Goal: Information Seeking & Learning: Learn about a topic

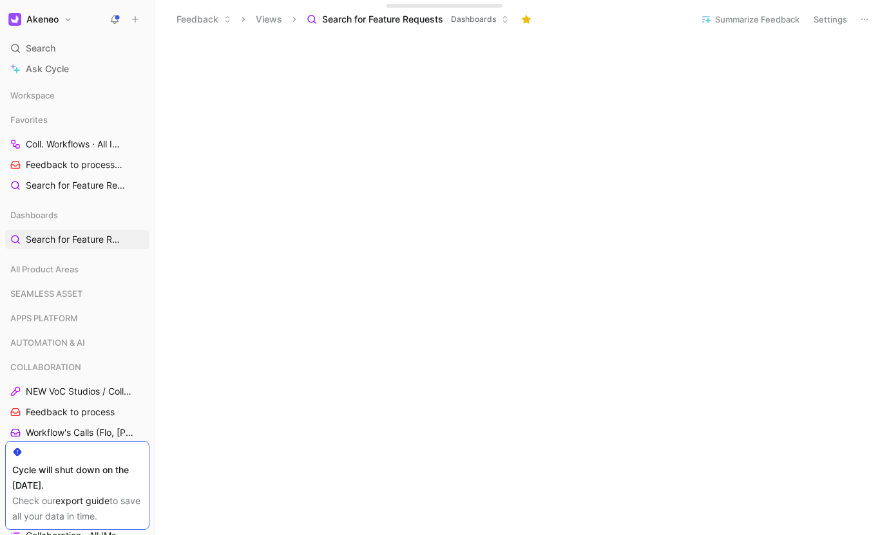
scroll to position [543, 0]
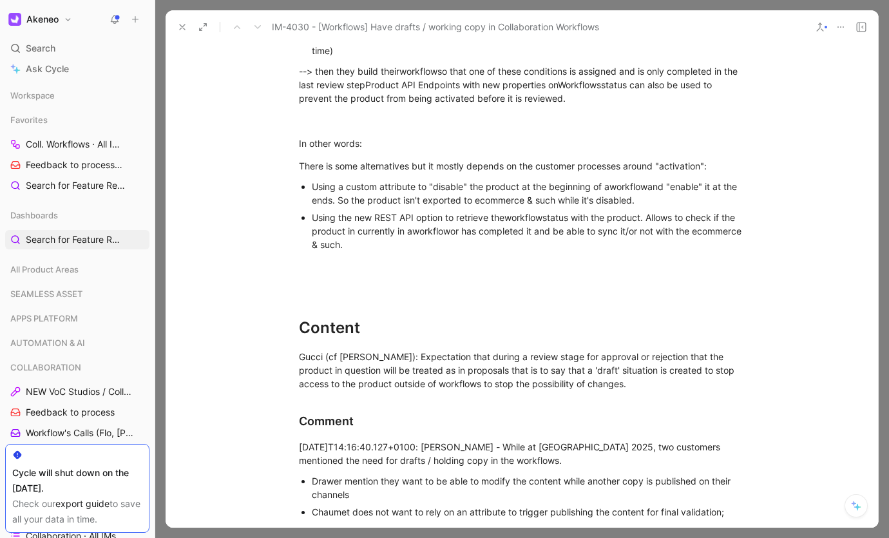
scroll to position [1229, 0]
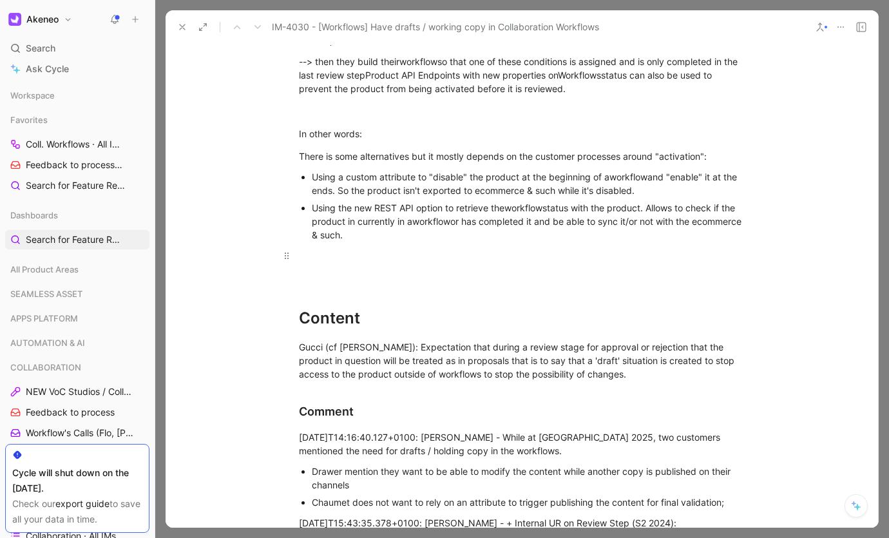
click at [311, 260] on div at bounding box center [522, 256] width 446 height 14
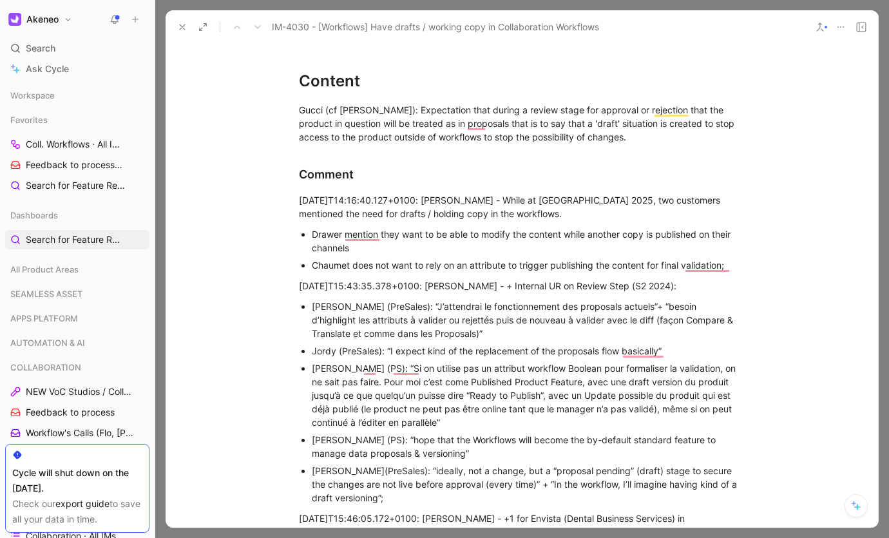
scroll to position [1444, 0]
click at [410, 399] on div "[PERSON_NAME] (PS): “Si on utilise pas un attribut workflow Boolean pour formal…" at bounding box center [528, 395] width 433 height 68
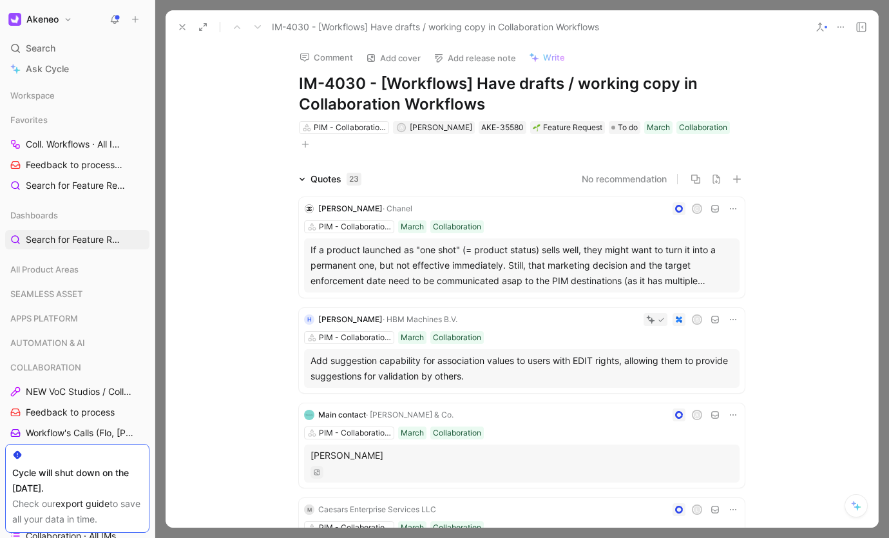
scroll to position [0, 0]
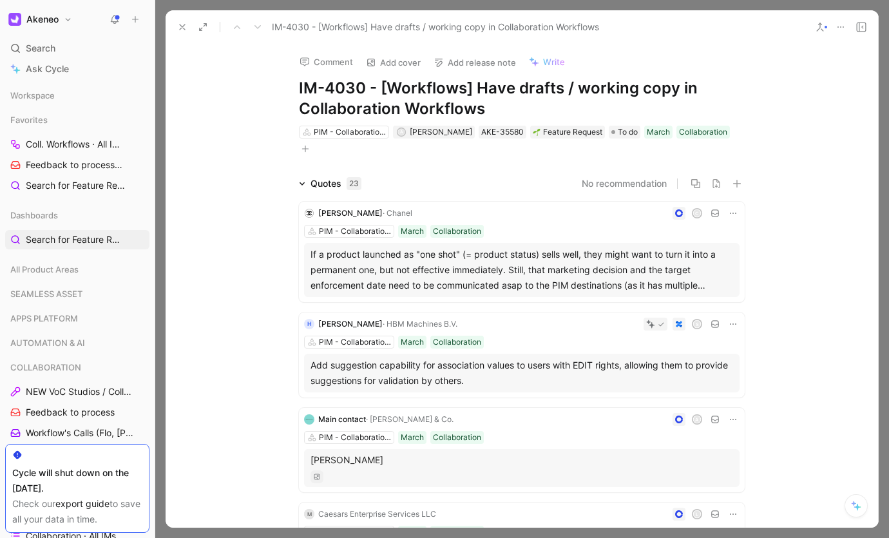
click at [184, 26] on icon at bounding box center [182, 27] width 10 height 10
